Goal: Check status: Check status

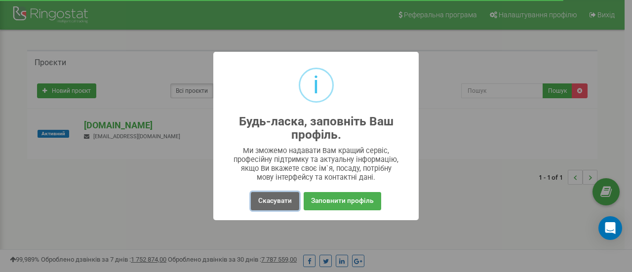
click at [269, 196] on button "Скасувати" at bounding box center [275, 201] width 48 height 18
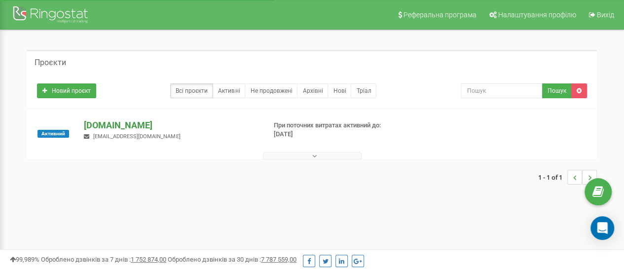
click at [101, 126] on p "sos-ukraine.org" at bounding box center [171, 125] width 174 height 13
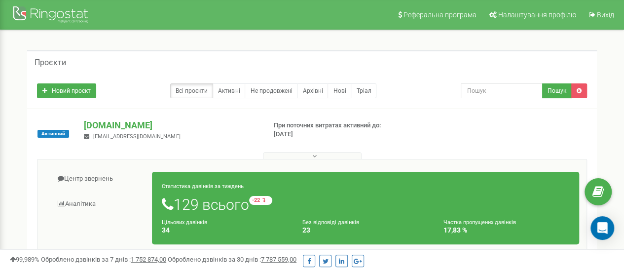
scroll to position [49, 0]
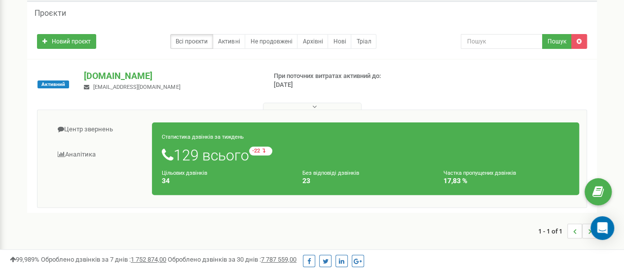
click at [278, 118] on div "Статистика дзвінків за тиждень 129 всього -22 відносно минулого тижня Цільових …" at bounding box center [366, 158] width 442 height 82
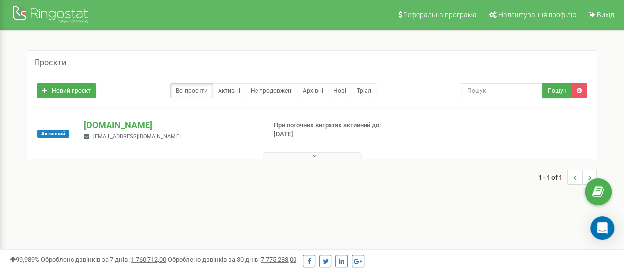
click at [303, 125] on p "При поточних витратах активний до: 16.09.2025" at bounding box center [337, 130] width 126 height 18
click at [121, 131] on p "[DOMAIN_NAME]" at bounding box center [171, 125] width 174 height 13
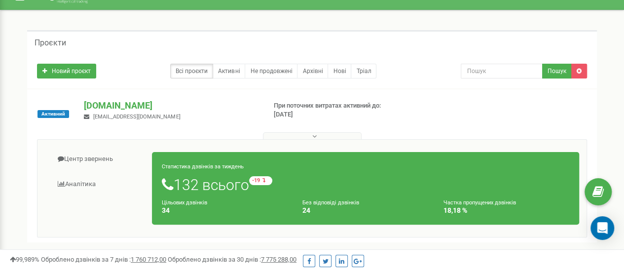
scroll to position [49, 0]
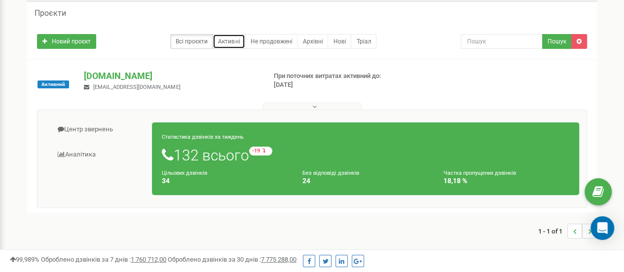
click at [236, 41] on link "Активні" at bounding box center [229, 41] width 33 height 15
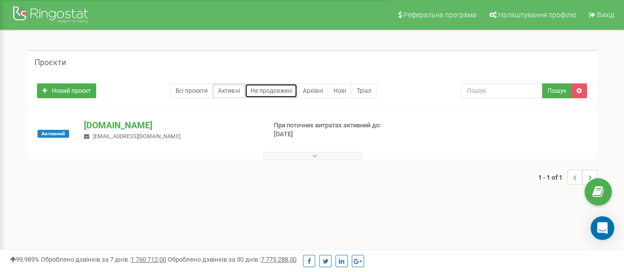
click at [256, 92] on link "Не продовжені" at bounding box center [271, 90] width 53 height 15
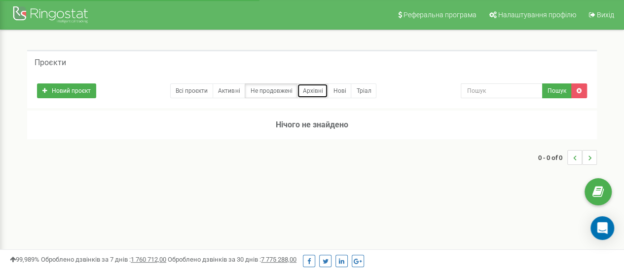
click at [306, 87] on link "Архівні" at bounding box center [312, 90] width 31 height 15
click at [339, 86] on link "Нові" at bounding box center [340, 90] width 24 height 15
click at [198, 88] on link "Всі проєкти" at bounding box center [191, 90] width 43 height 15
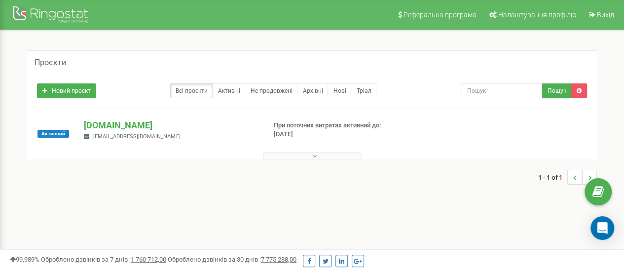
click at [114, 132] on div "[DOMAIN_NAME] [PERSON_NAME][EMAIL_ADDRESS][DOMAIN_NAME]" at bounding box center [171, 130] width 189 height 22
click at [113, 129] on p "[DOMAIN_NAME]" at bounding box center [171, 125] width 174 height 13
